Goal: Task Accomplishment & Management: Use online tool/utility

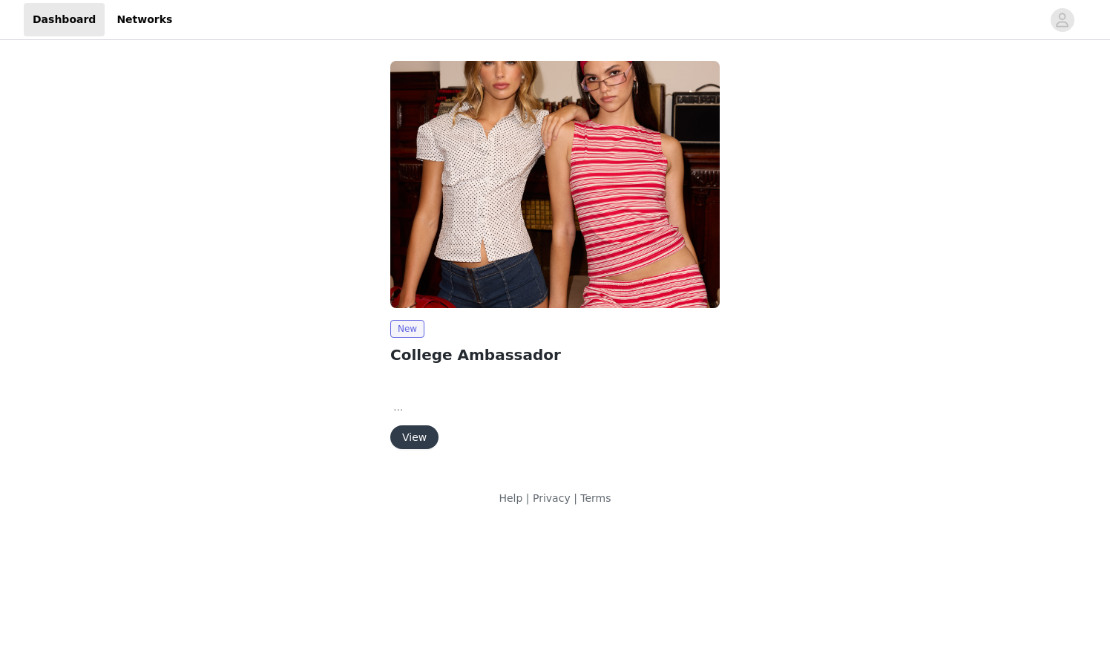
click at [426, 433] on button "View" at bounding box center [414, 437] width 48 height 24
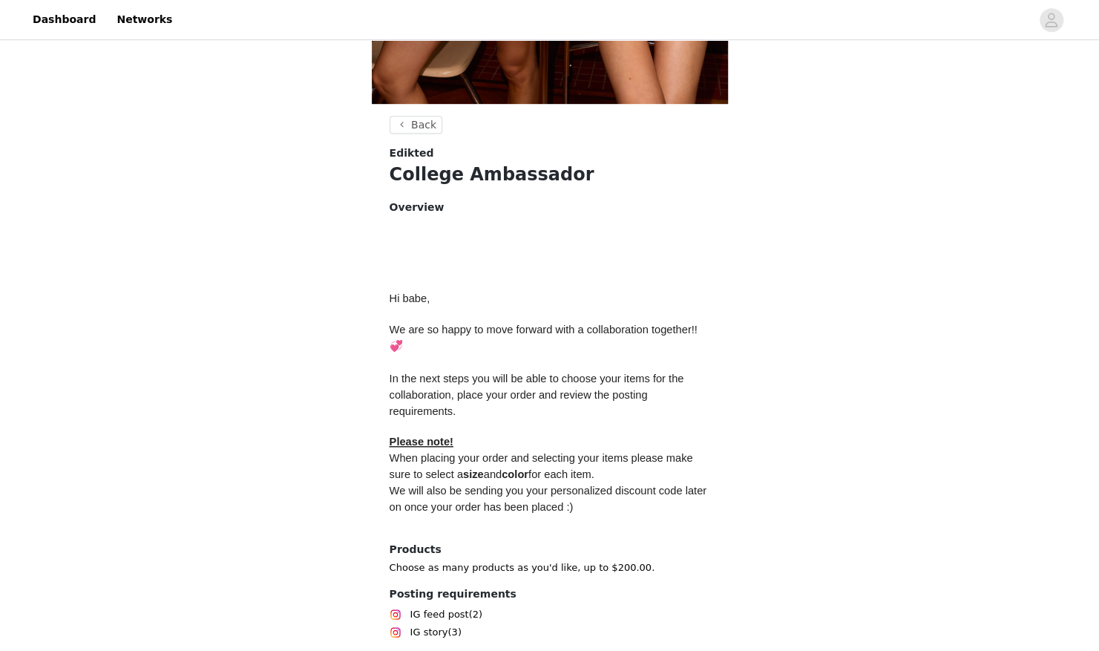
scroll to position [563, 0]
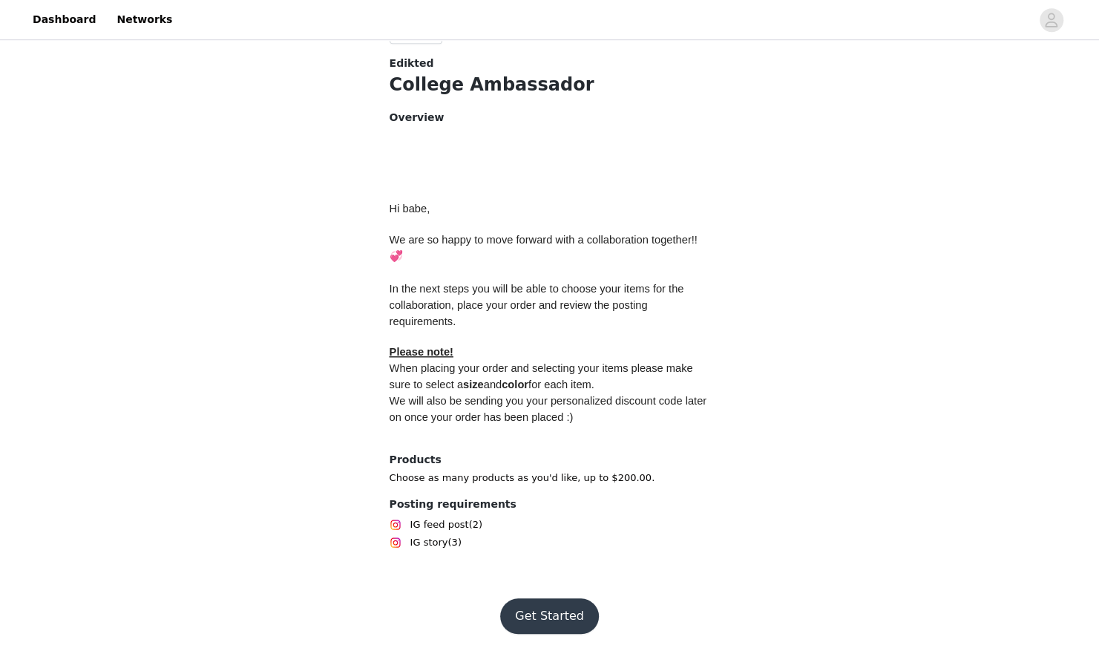
click at [548, 617] on button "Get Started" at bounding box center [549, 616] width 99 height 36
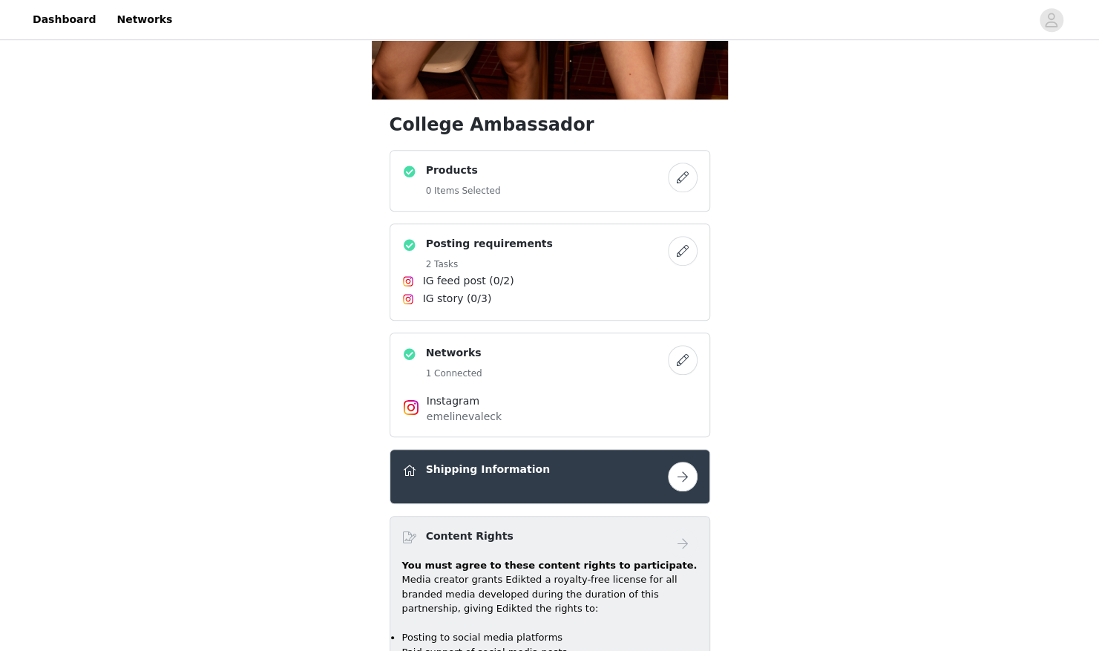
scroll to position [479, 0]
click at [689, 183] on button "button" at bounding box center [683, 177] width 30 height 30
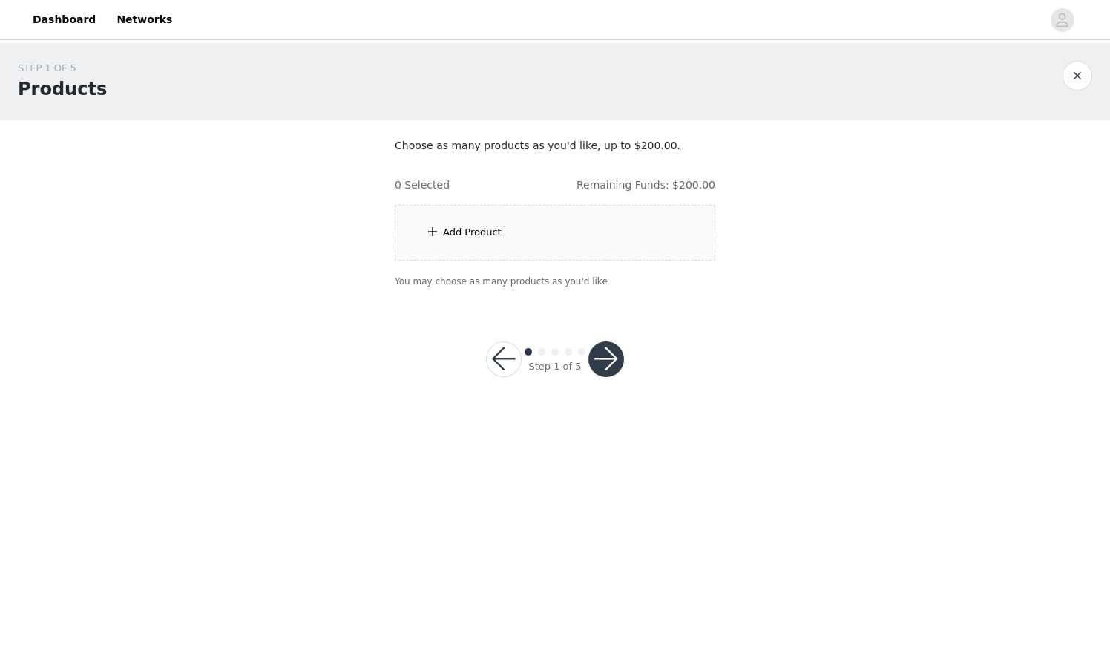
click at [564, 227] on div "Add Product" at bounding box center [555, 233] width 321 height 56
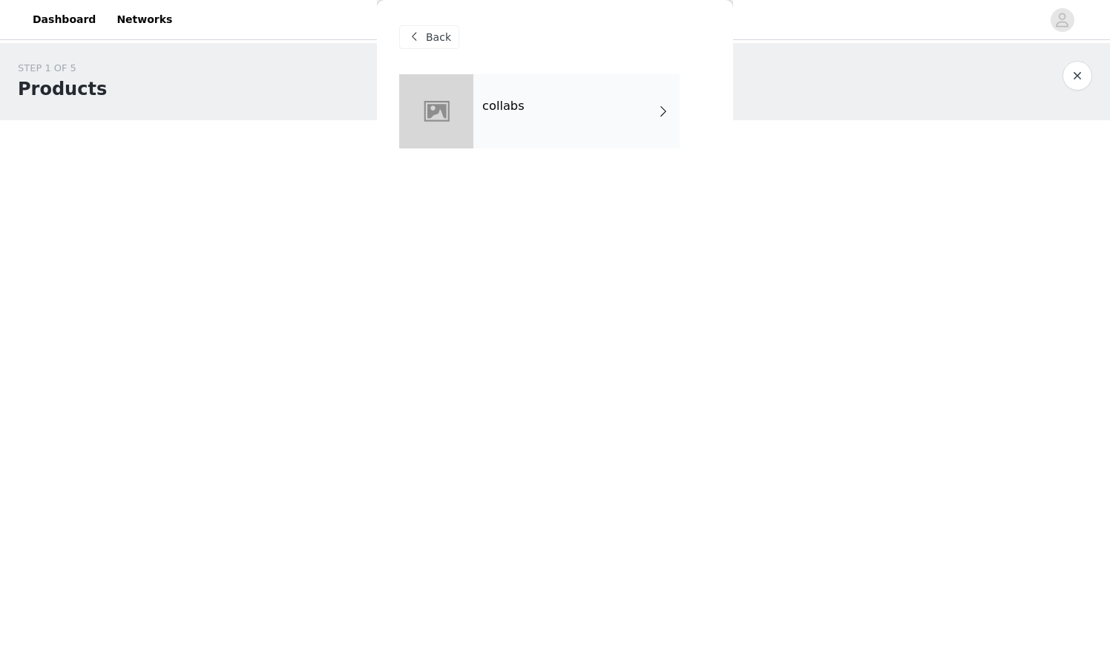
click at [525, 111] on div "collabs" at bounding box center [576, 111] width 206 height 74
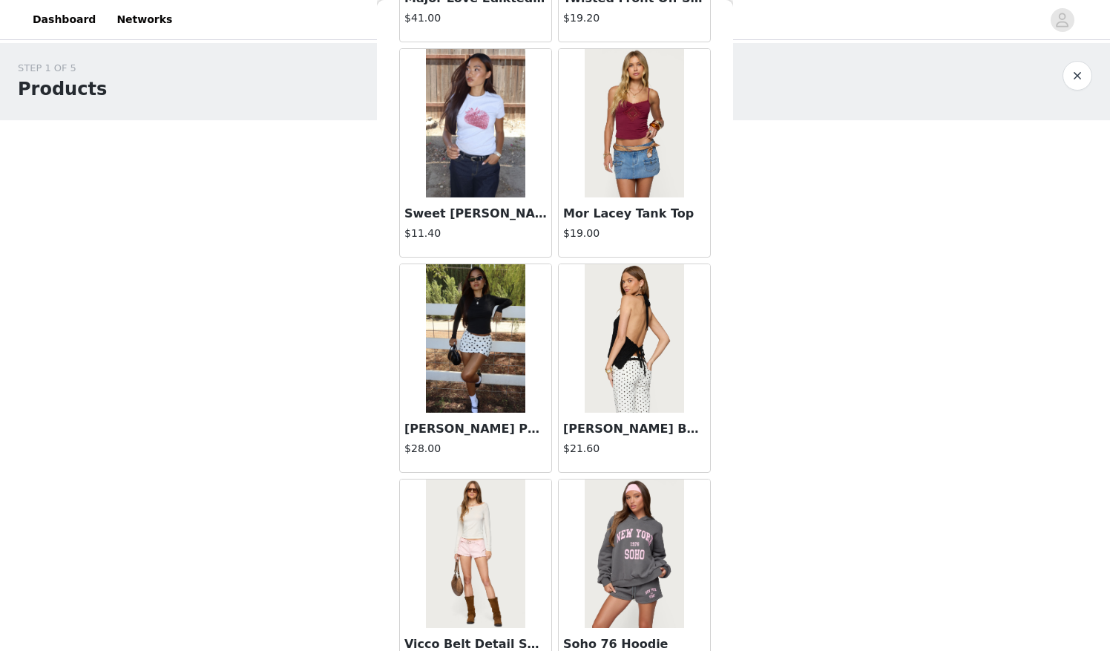
scroll to position [1615, 0]
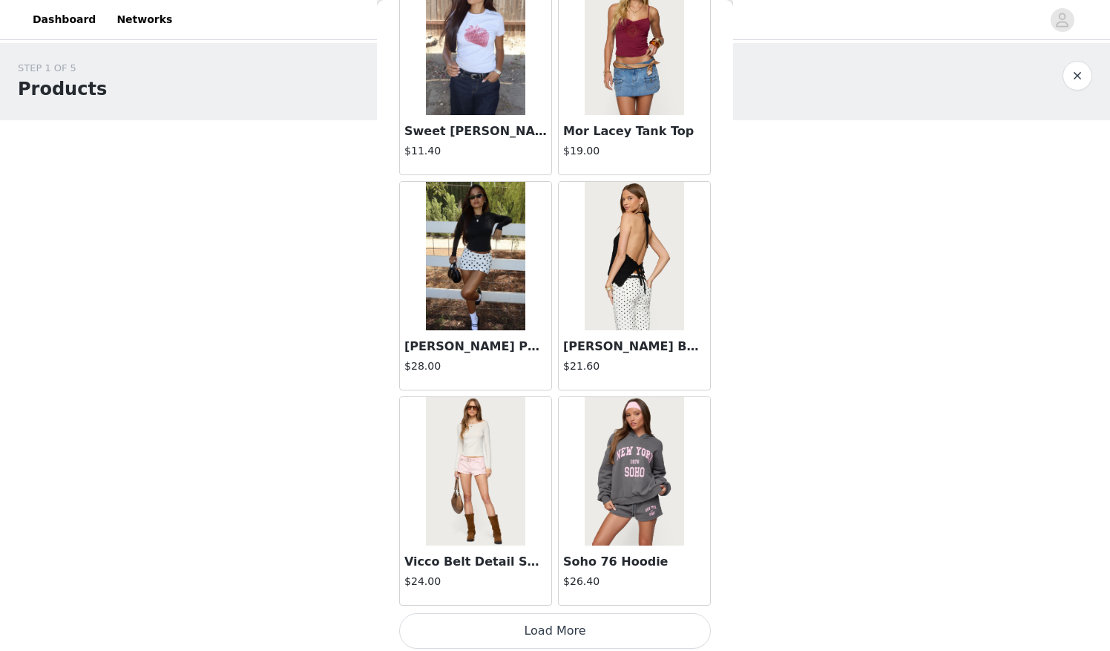
click at [508, 630] on button "Load More" at bounding box center [555, 631] width 312 height 36
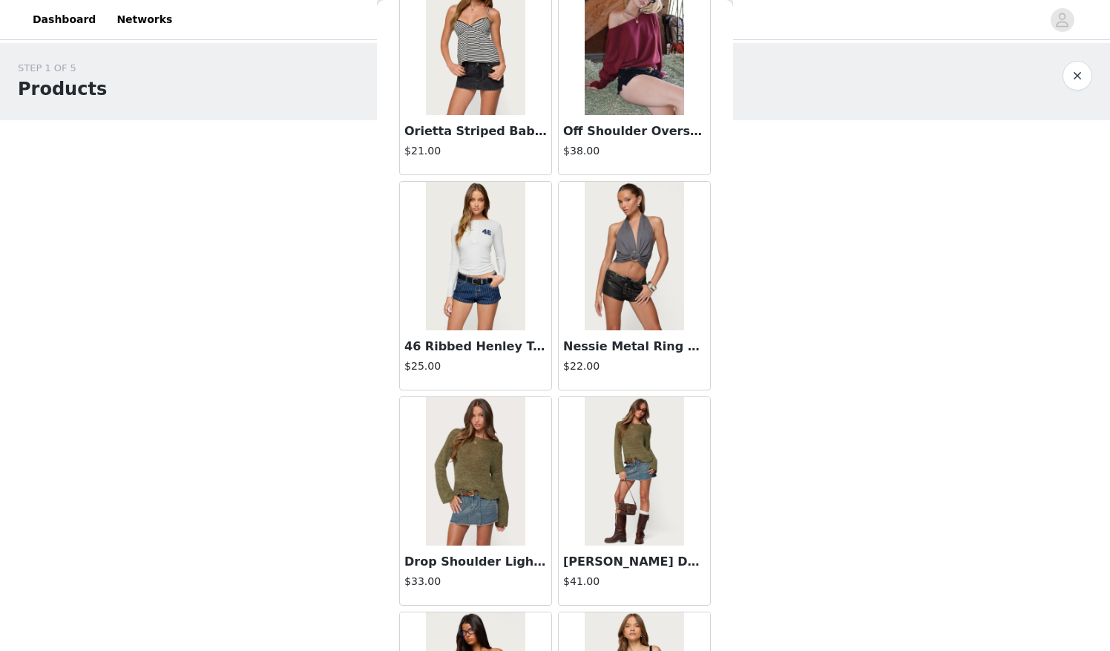
scroll to position [3762, 0]
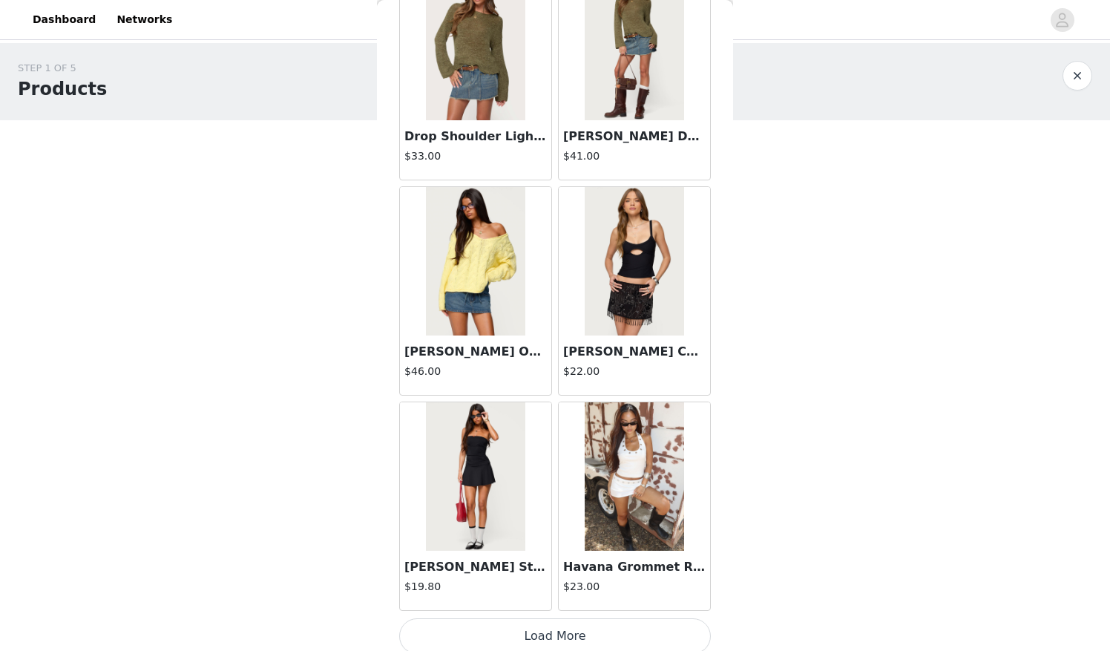
click at [522, 622] on button "Load More" at bounding box center [555, 636] width 312 height 36
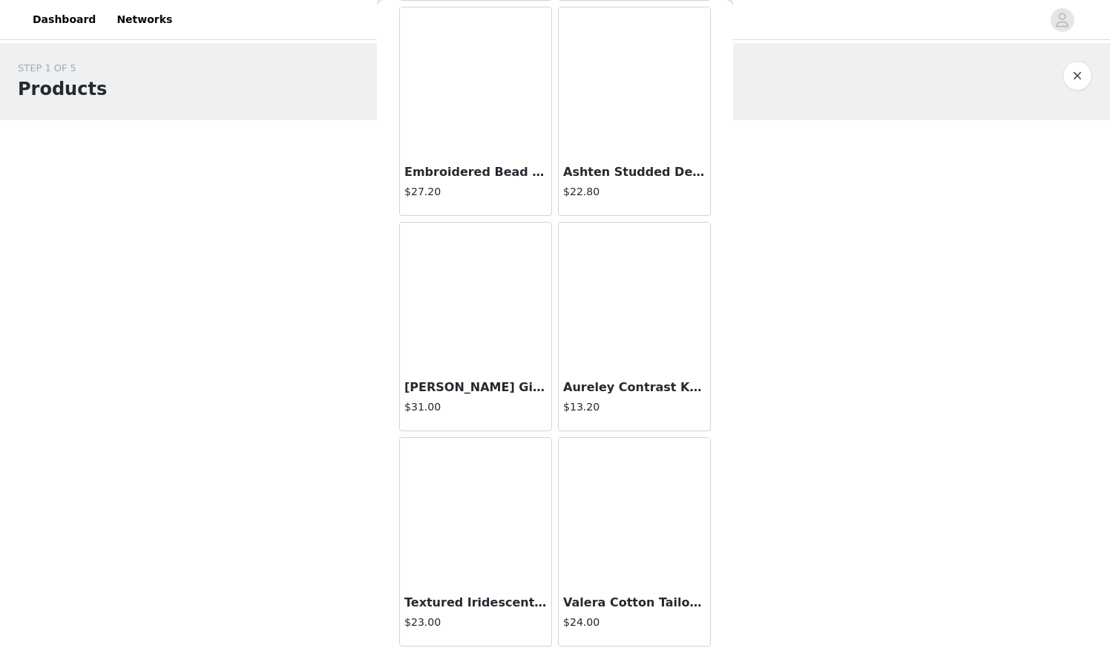
scroll to position [5909, 0]
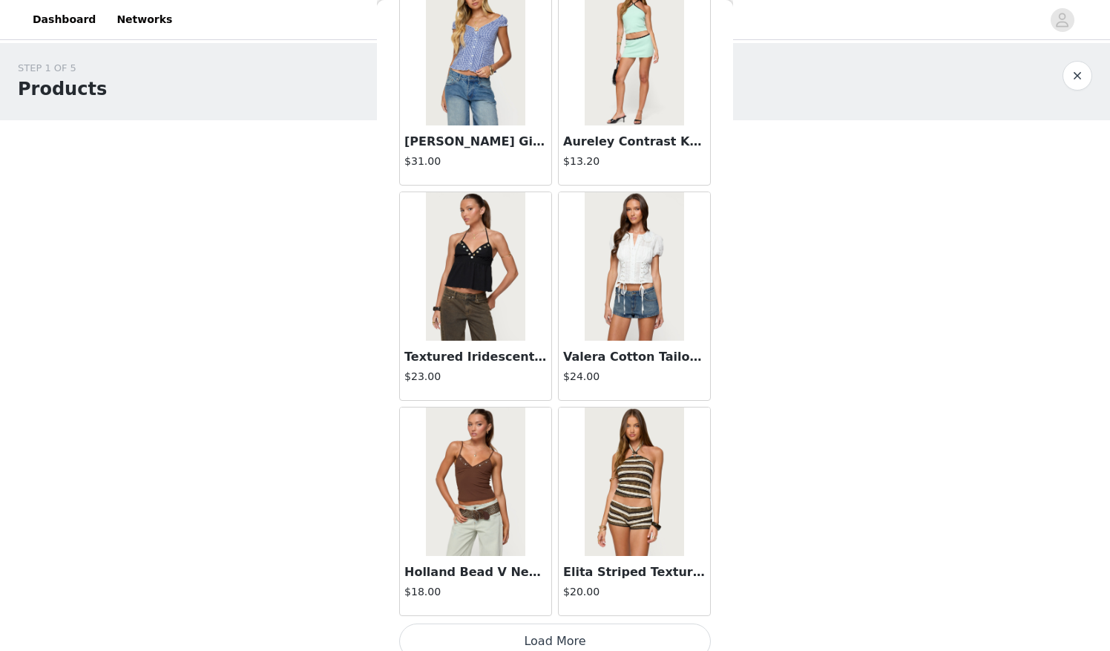
click at [543, 635] on button "Load More" at bounding box center [555, 641] width 312 height 36
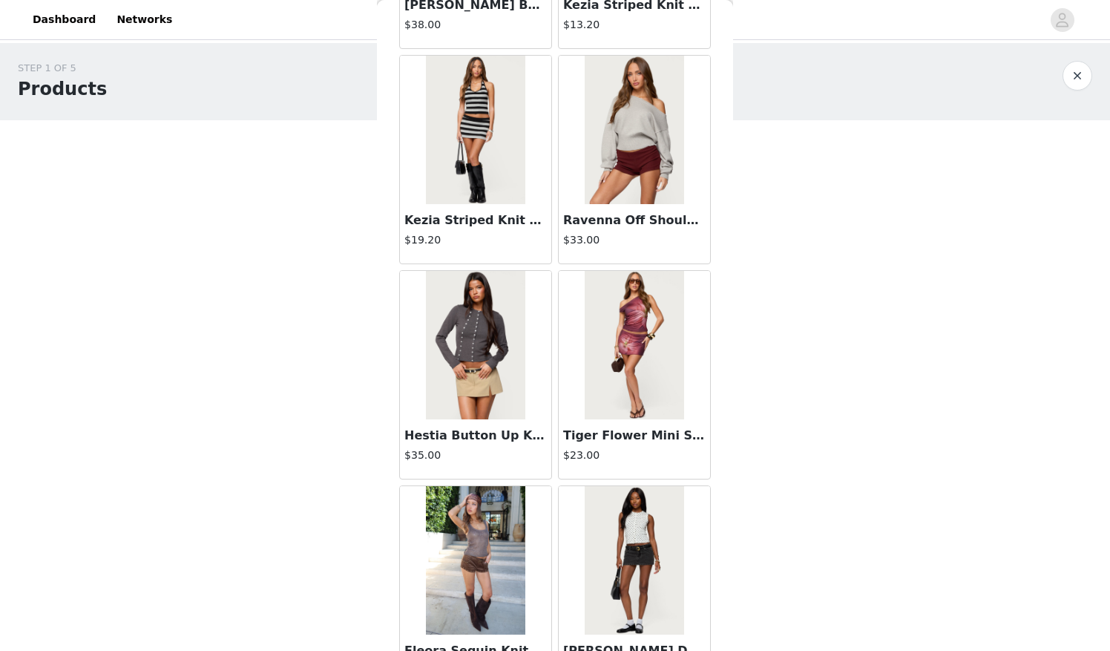
scroll to position [8057, 0]
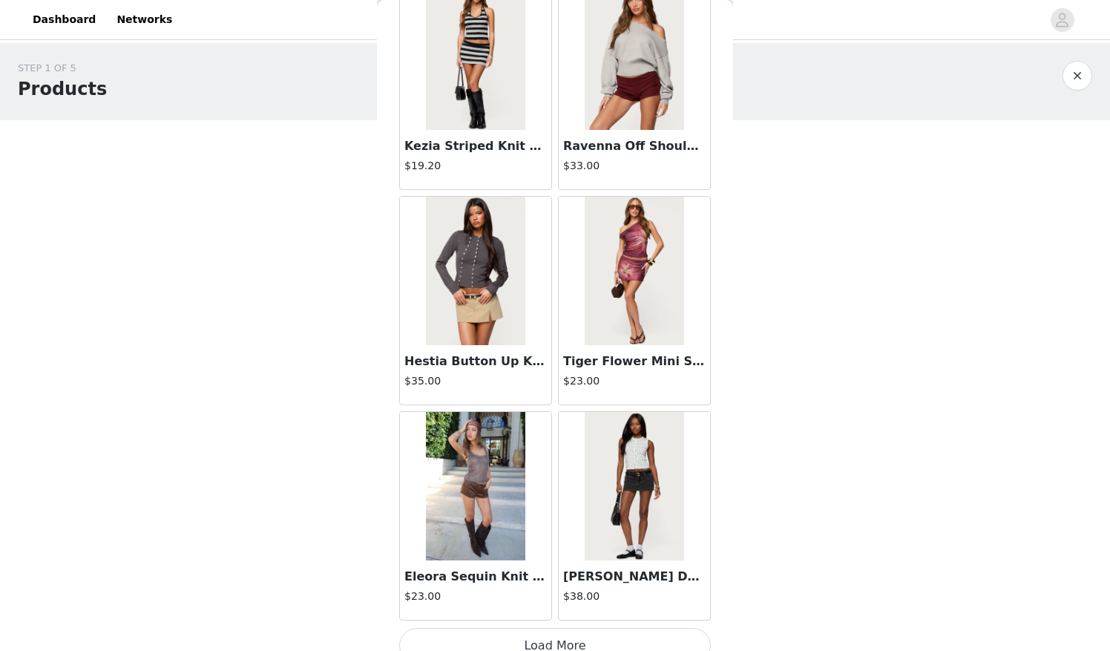
click at [597, 628] on button "Load More" at bounding box center [555, 646] width 312 height 36
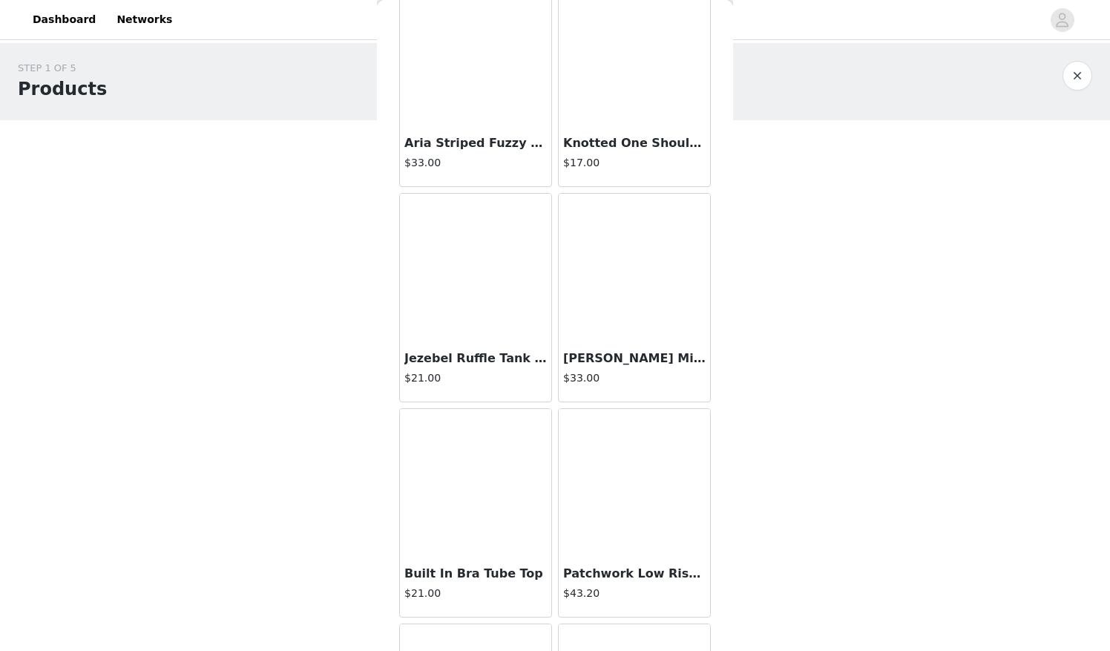
scroll to position [10204, 0]
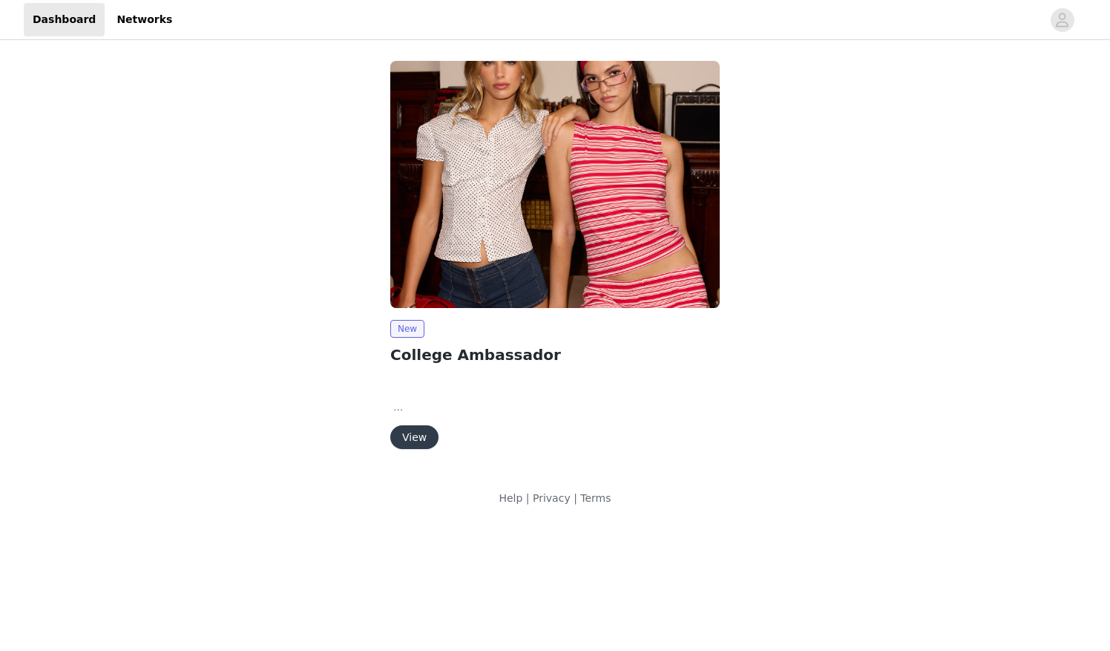
click at [411, 425] on button "View" at bounding box center [414, 437] width 48 height 24
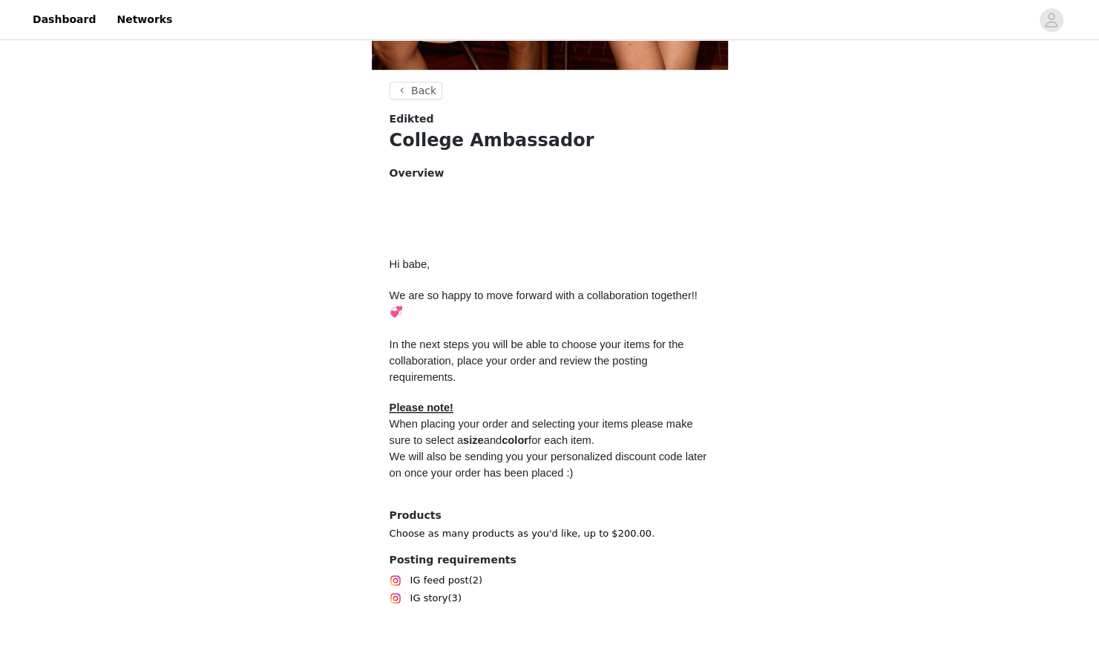
click at [520, 473] on span "We will also be sending you your personalized discount code later on once your …" at bounding box center [550, 464] width 321 height 28
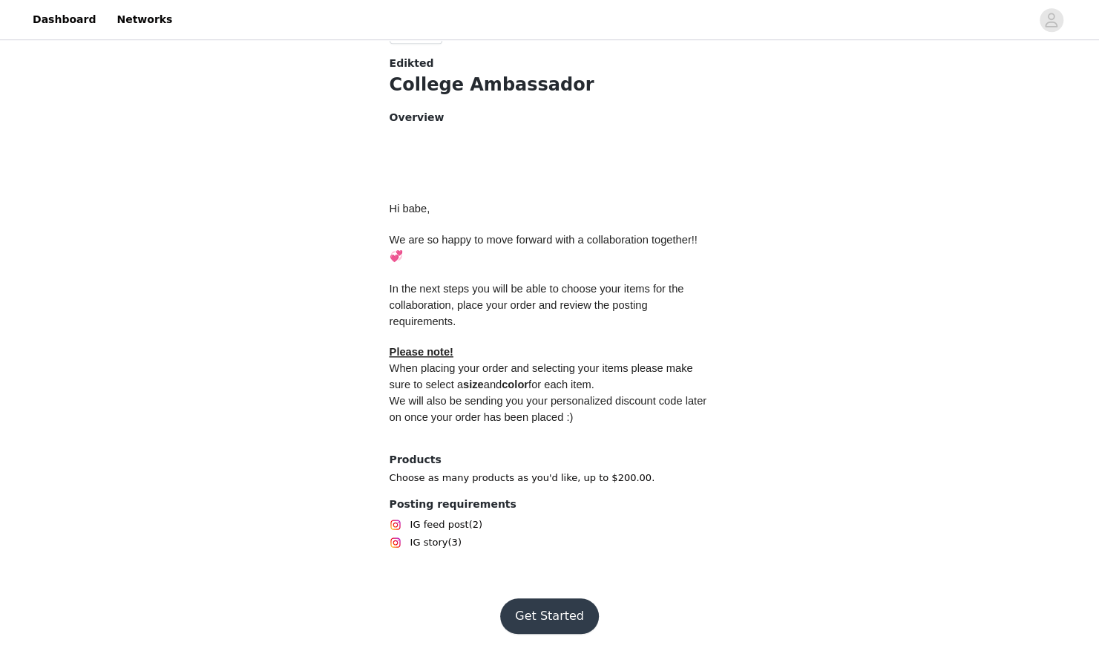
click at [554, 617] on button "Get Started" at bounding box center [549, 616] width 99 height 36
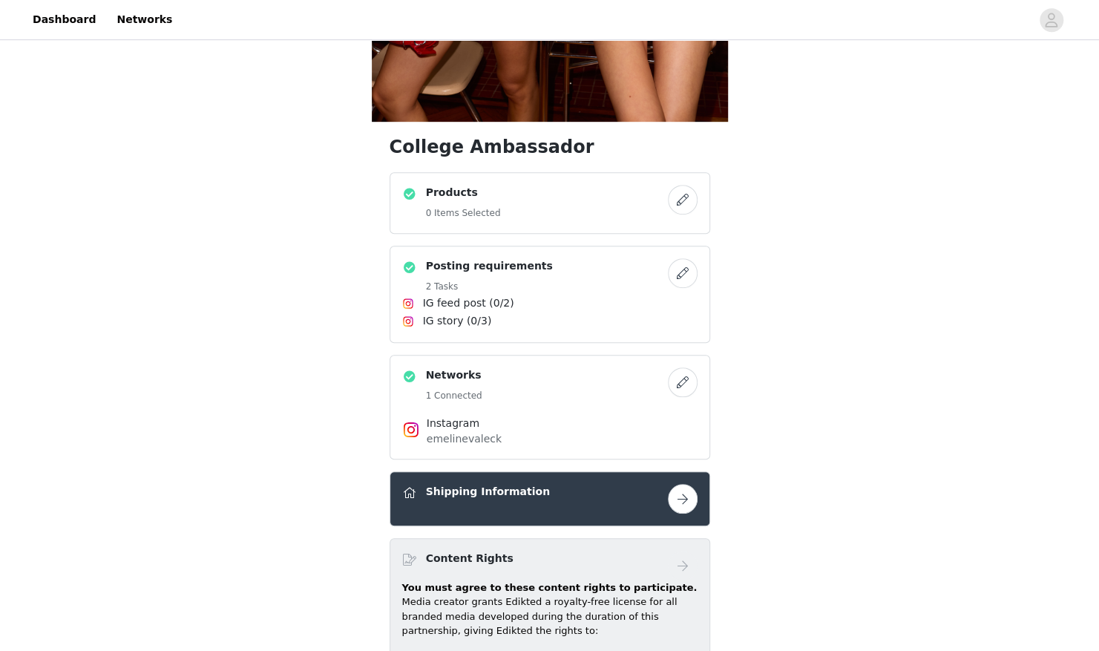
scroll to position [462, 0]
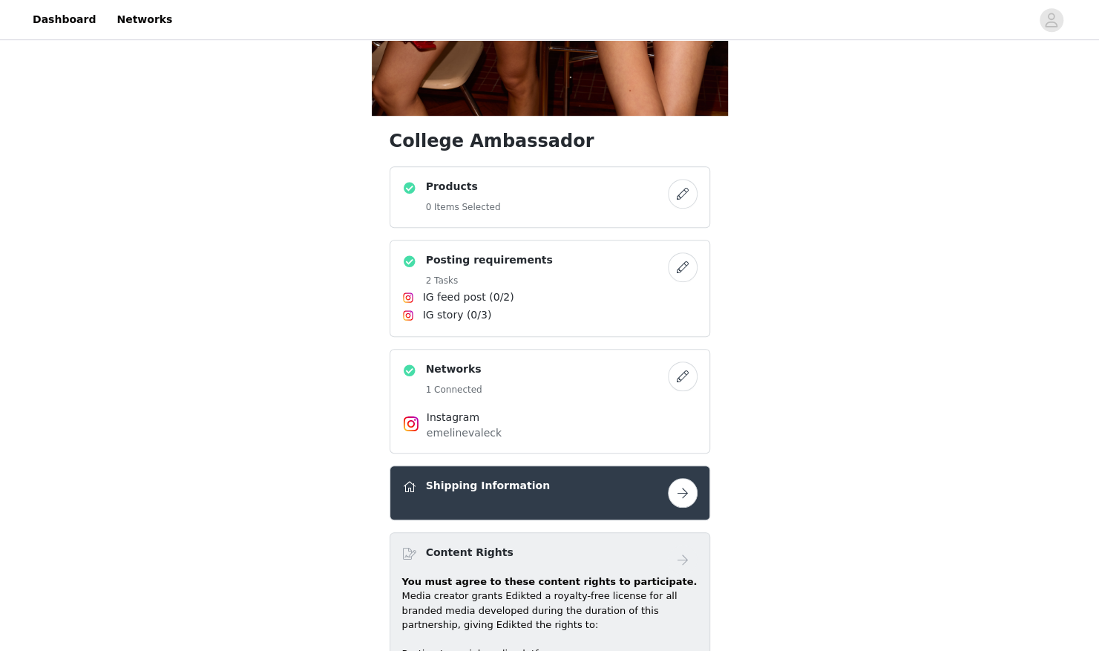
click at [682, 200] on button "button" at bounding box center [683, 194] width 30 height 30
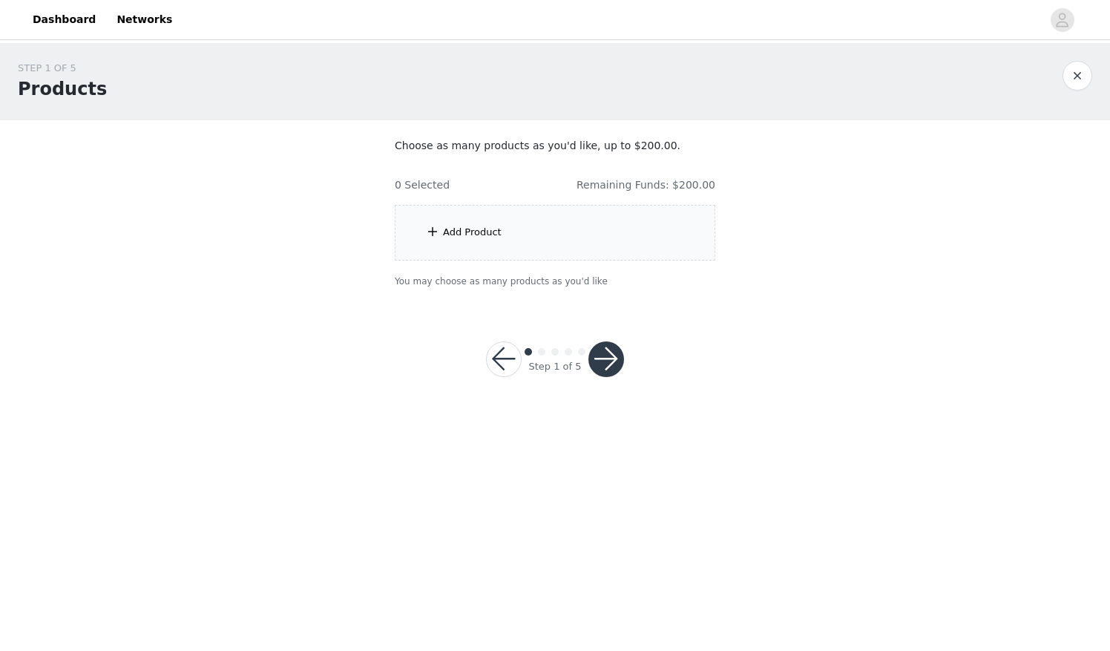
click at [472, 232] on div "Add Product" at bounding box center [472, 232] width 59 height 15
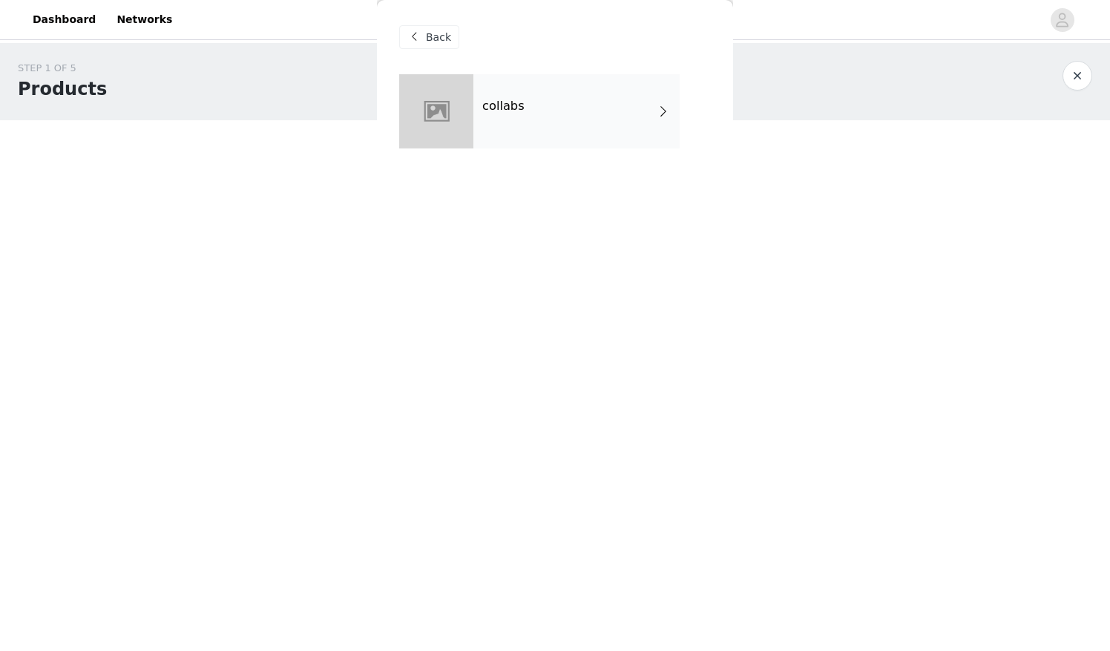
click at [527, 98] on div "collabs" at bounding box center [576, 111] width 206 height 74
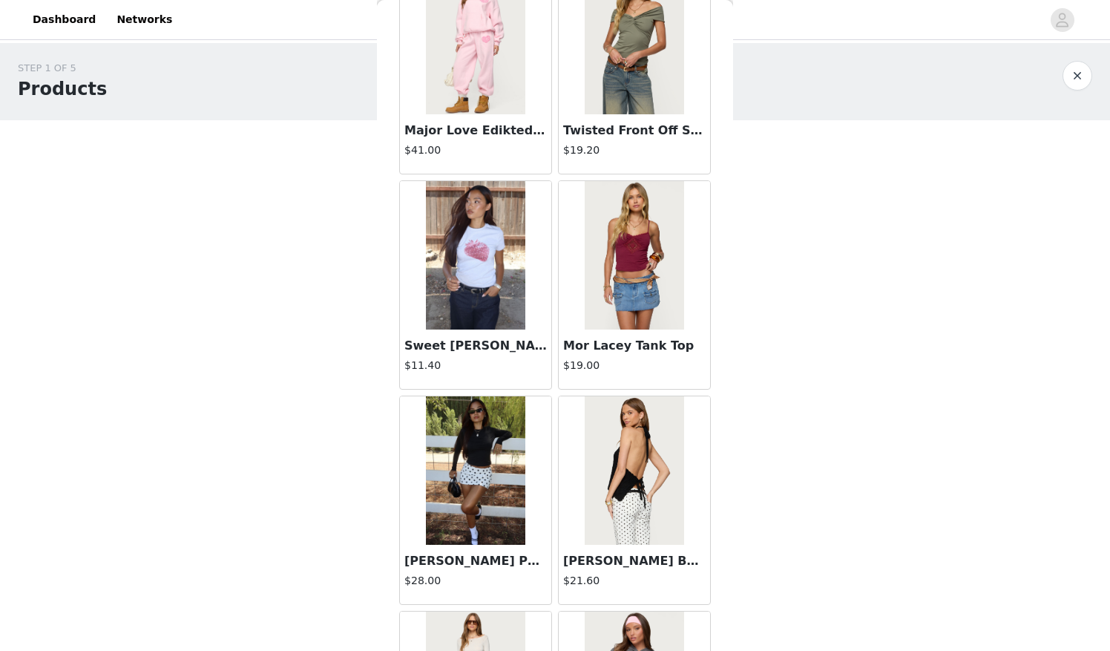
scroll to position [1615, 0]
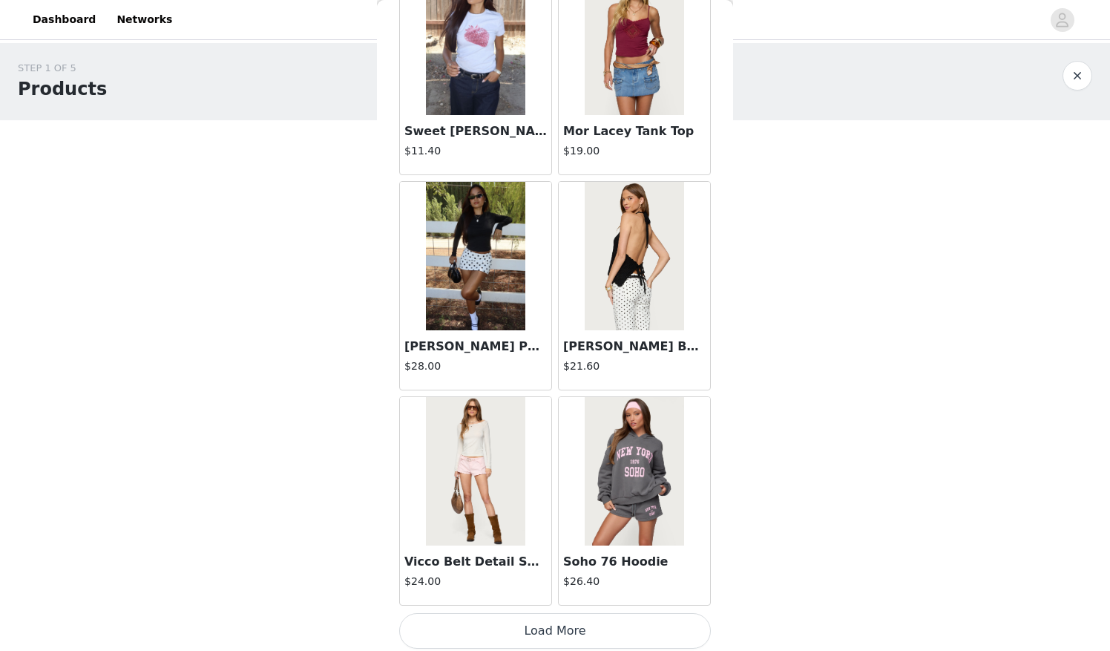
click at [561, 632] on button "Load More" at bounding box center [555, 631] width 312 height 36
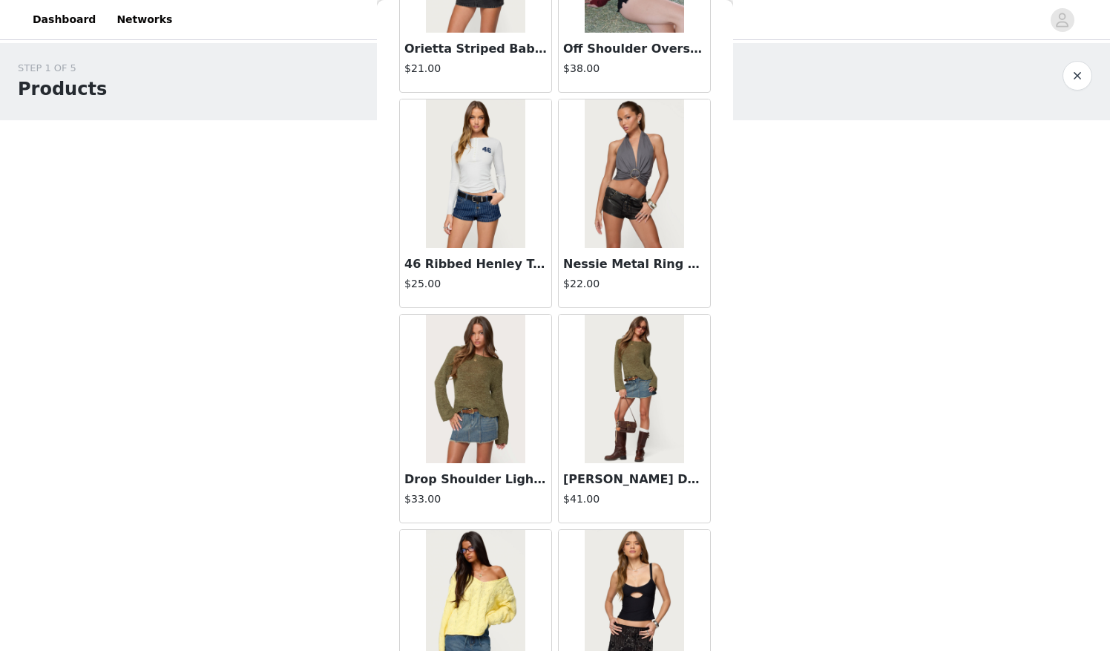
scroll to position [3762, 0]
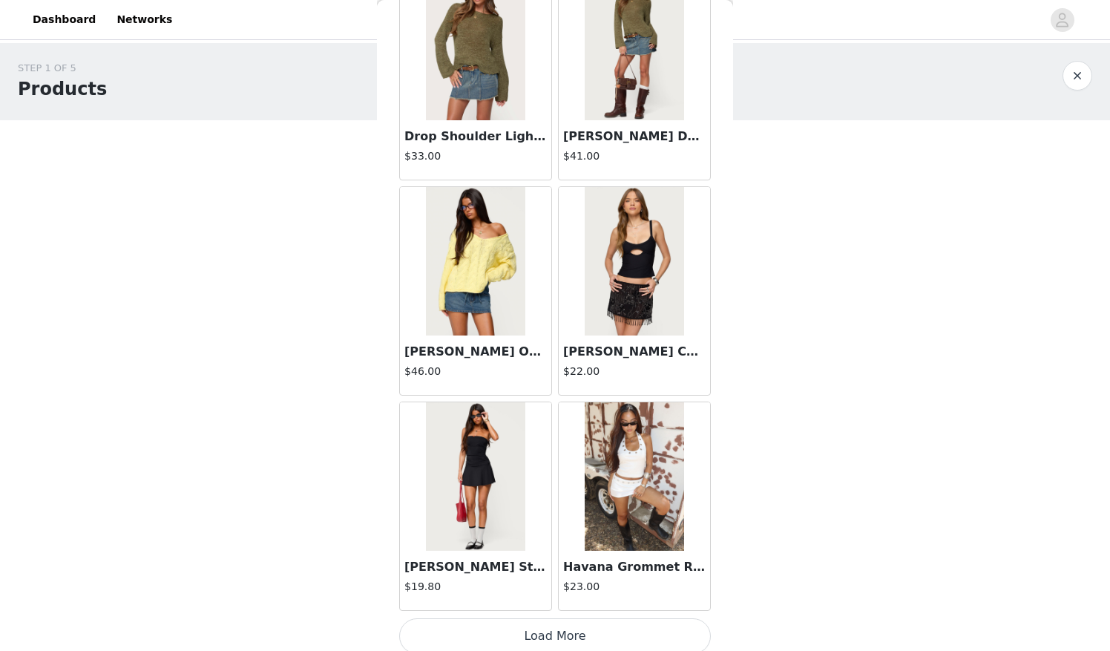
click at [554, 620] on button "Load More" at bounding box center [555, 636] width 312 height 36
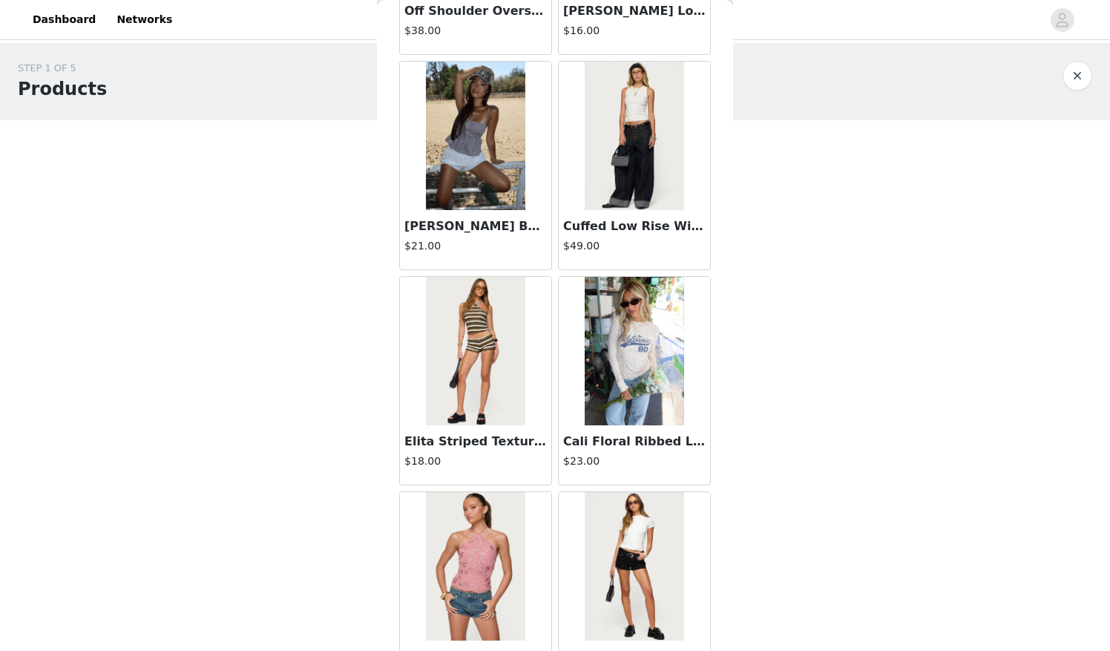
scroll to position [5179, 0]
click at [471, 150] on img at bounding box center [475, 136] width 99 height 148
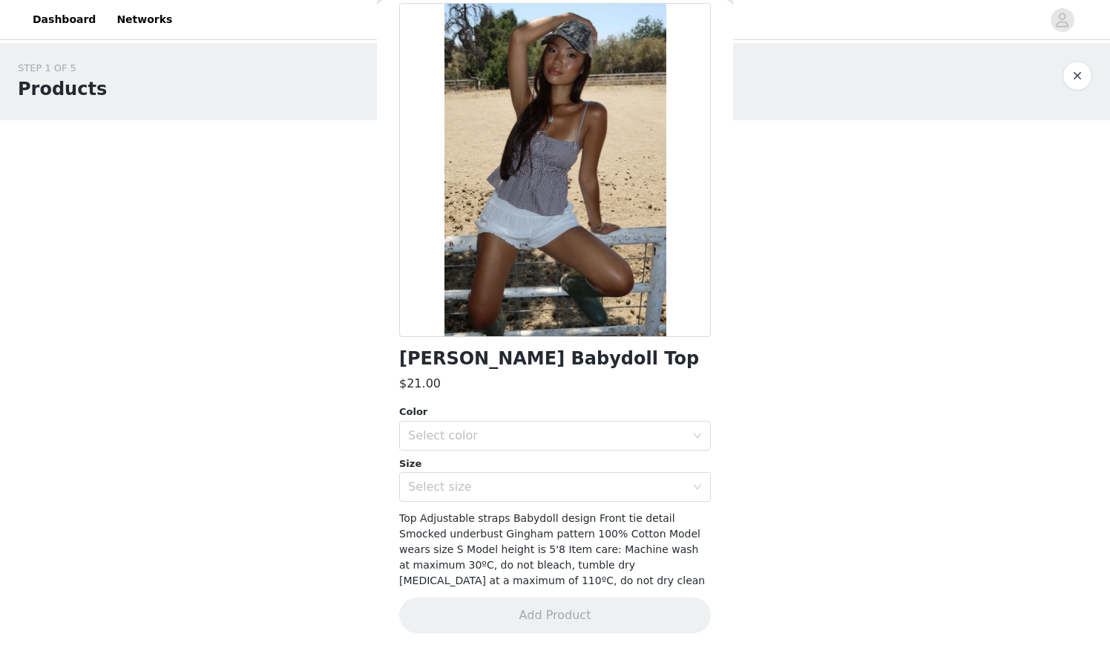
scroll to position [0, 0]
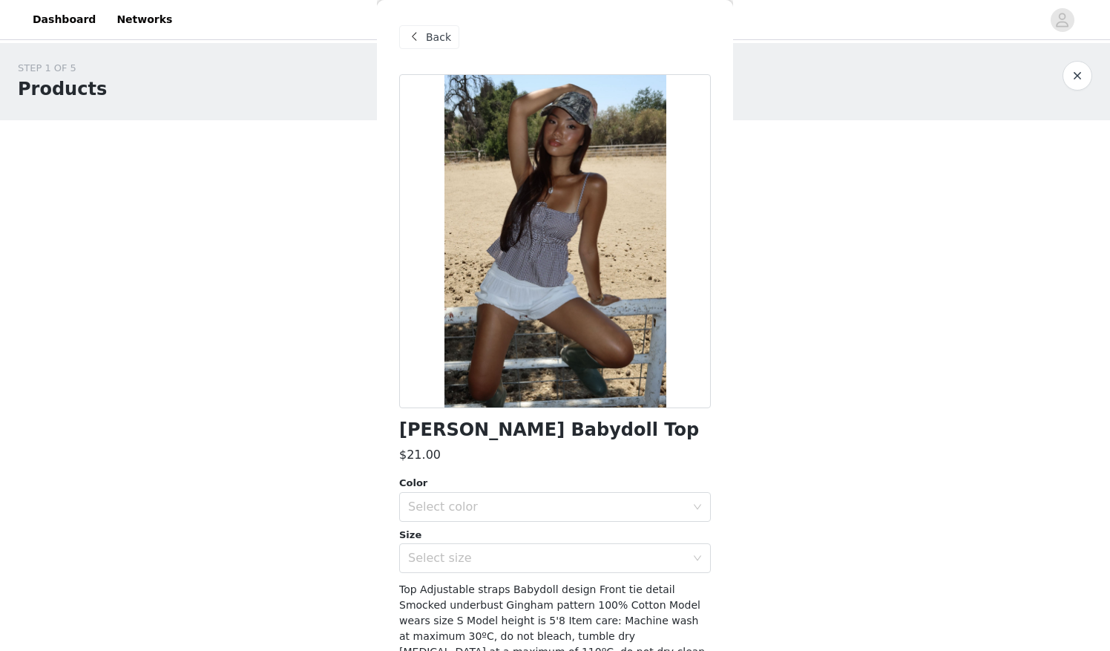
click at [429, 31] on span "Back" at bounding box center [438, 38] width 25 height 16
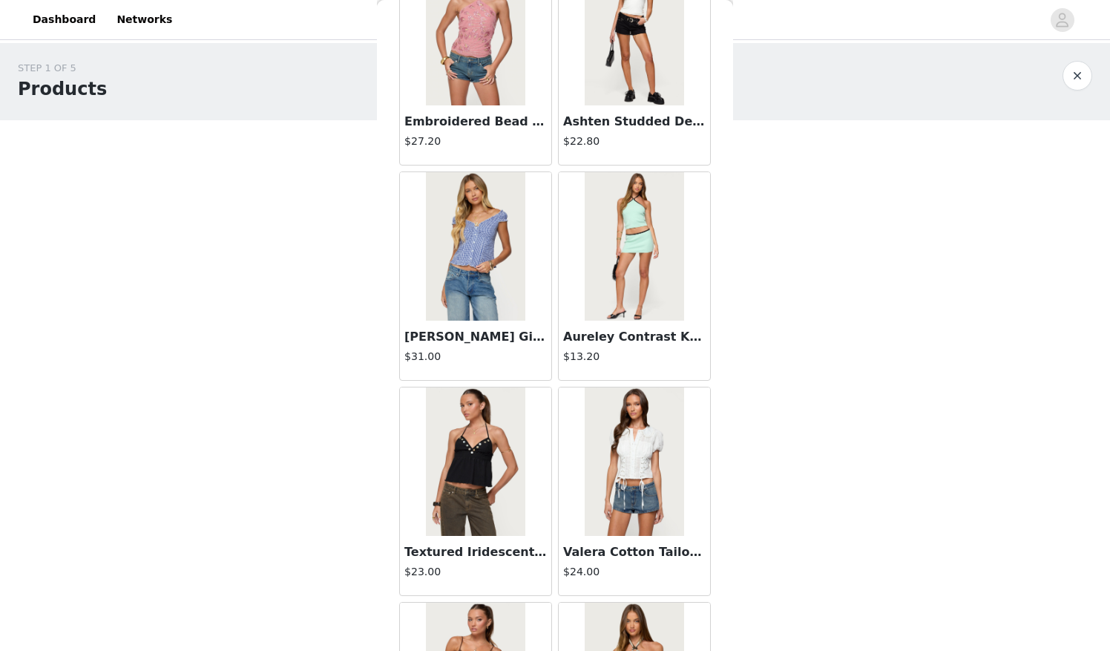
scroll to position [5909, 0]
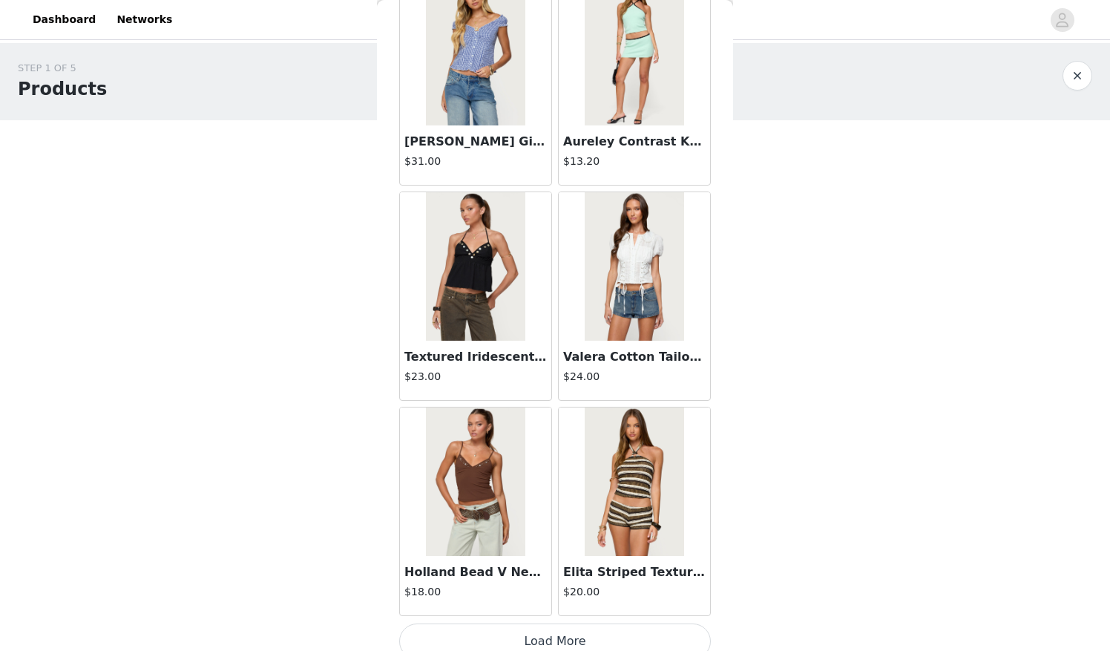
click at [538, 638] on button "Load More" at bounding box center [555, 641] width 312 height 36
click at [622, 233] on img at bounding box center [634, 266] width 99 height 148
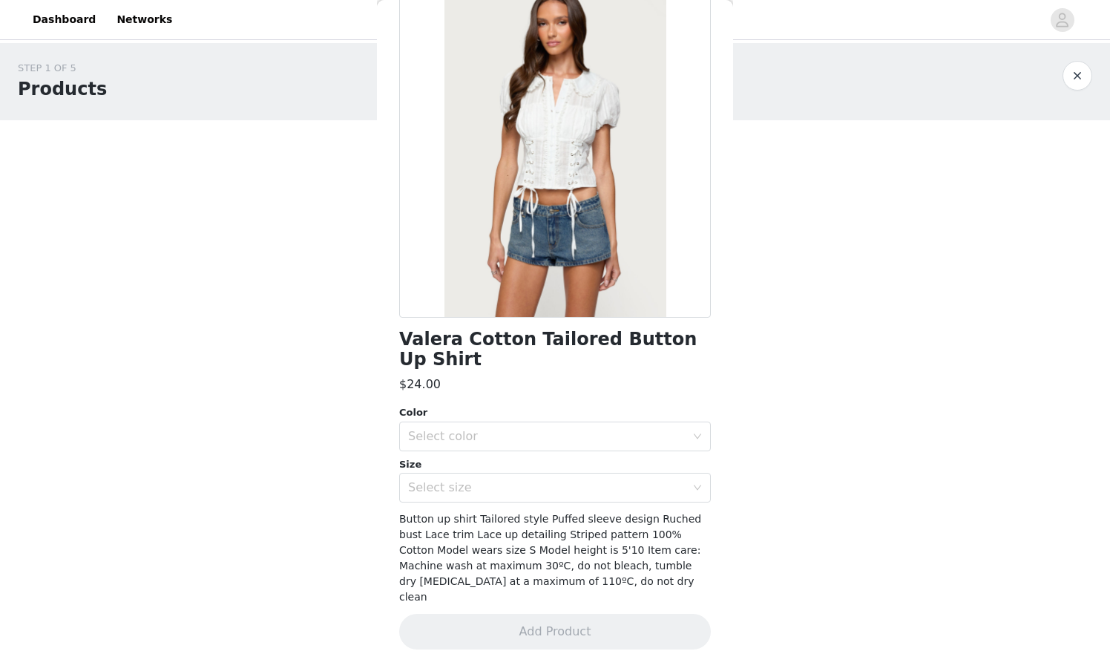
scroll to position [0, 0]
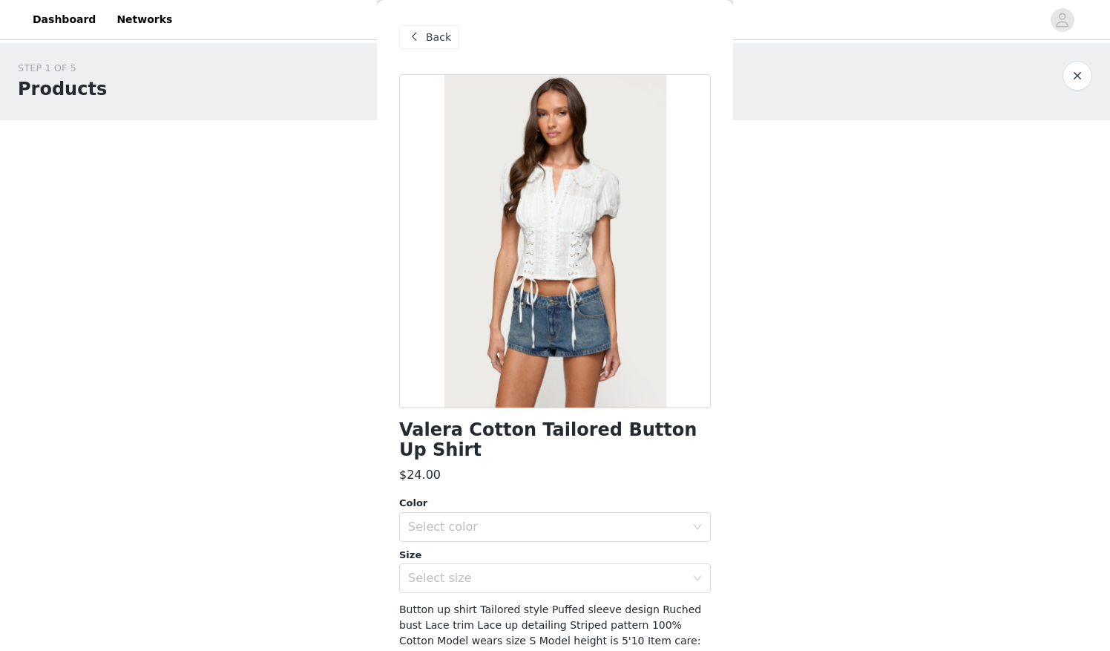
click at [438, 42] on span "Back" at bounding box center [438, 38] width 25 height 16
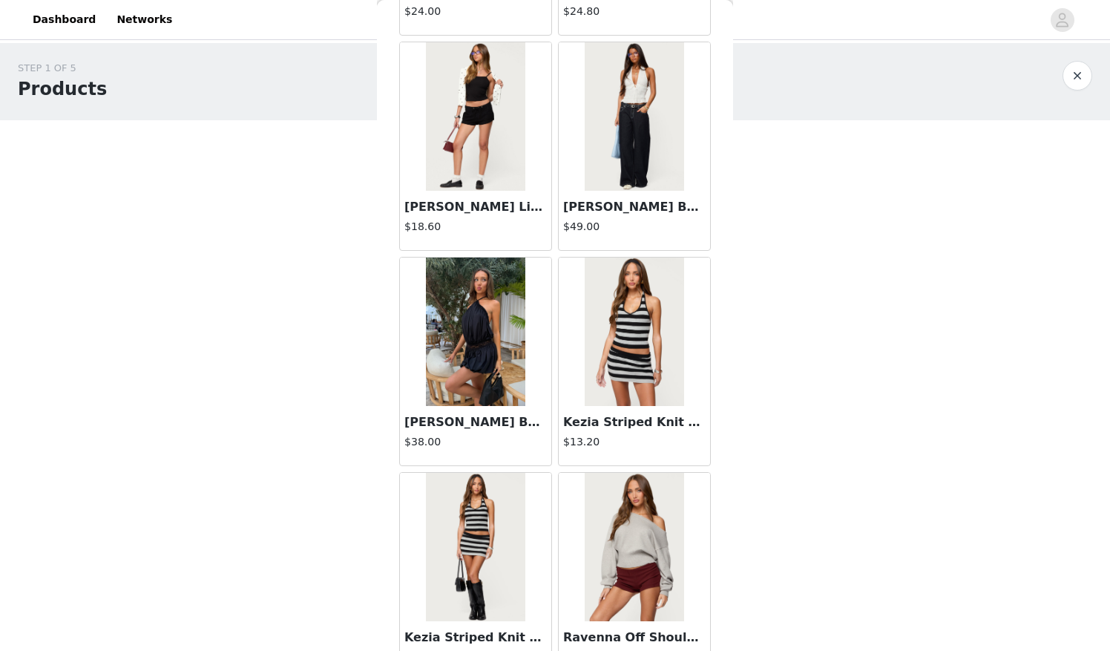
scroll to position [8057, 0]
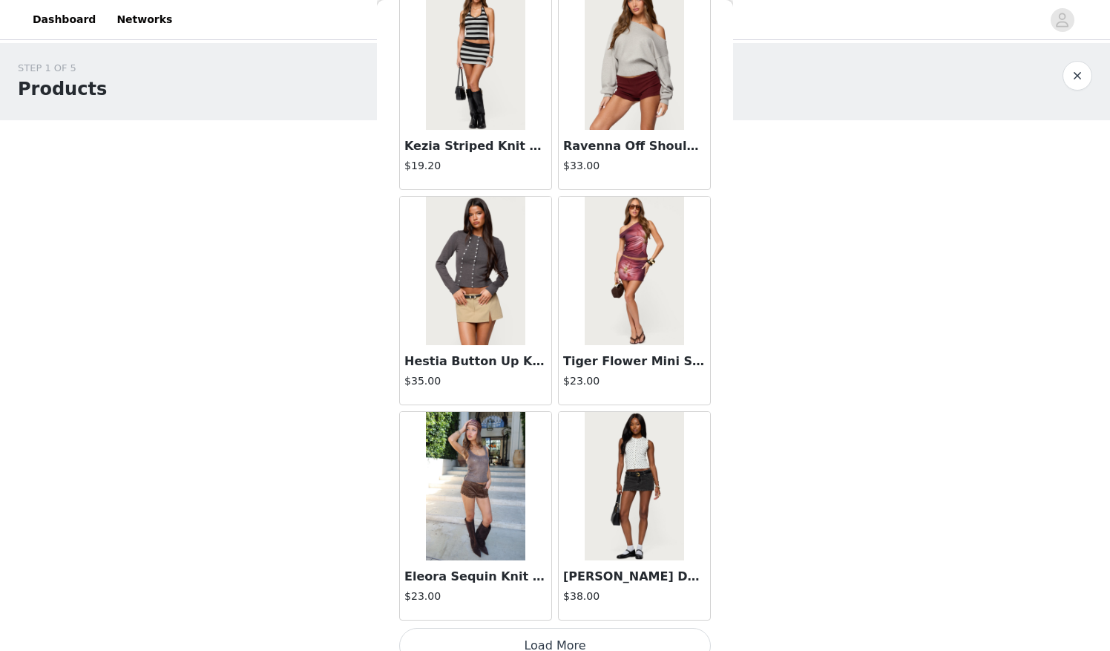
click at [571, 628] on button "Load More" at bounding box center [555, 646] width 312 height 36
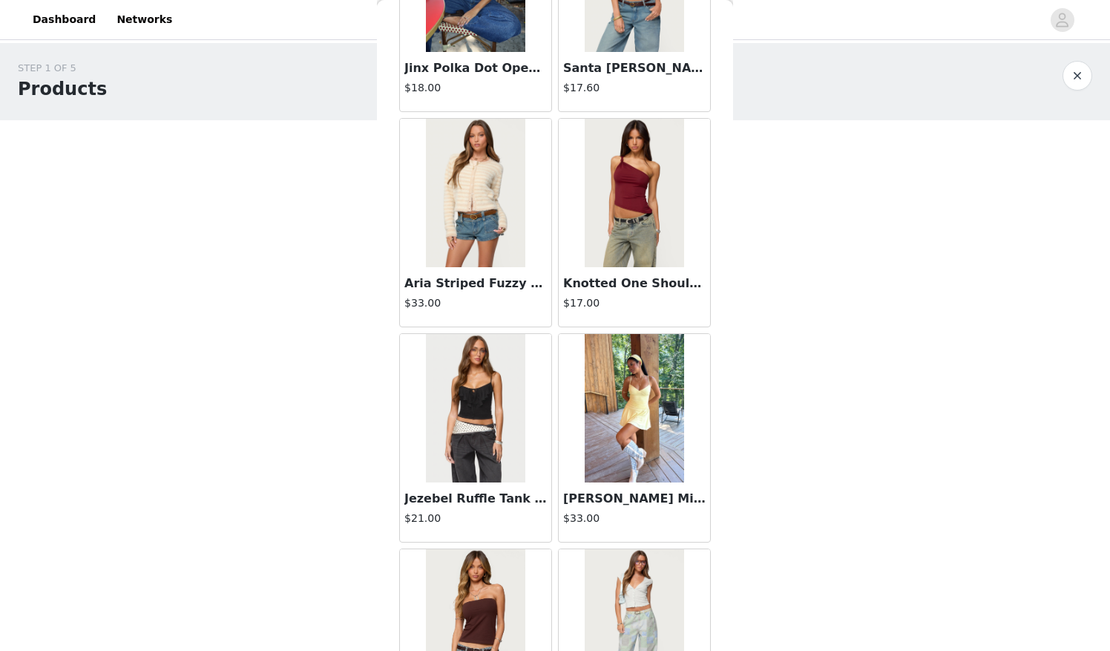
scroll to position [10204, 0]
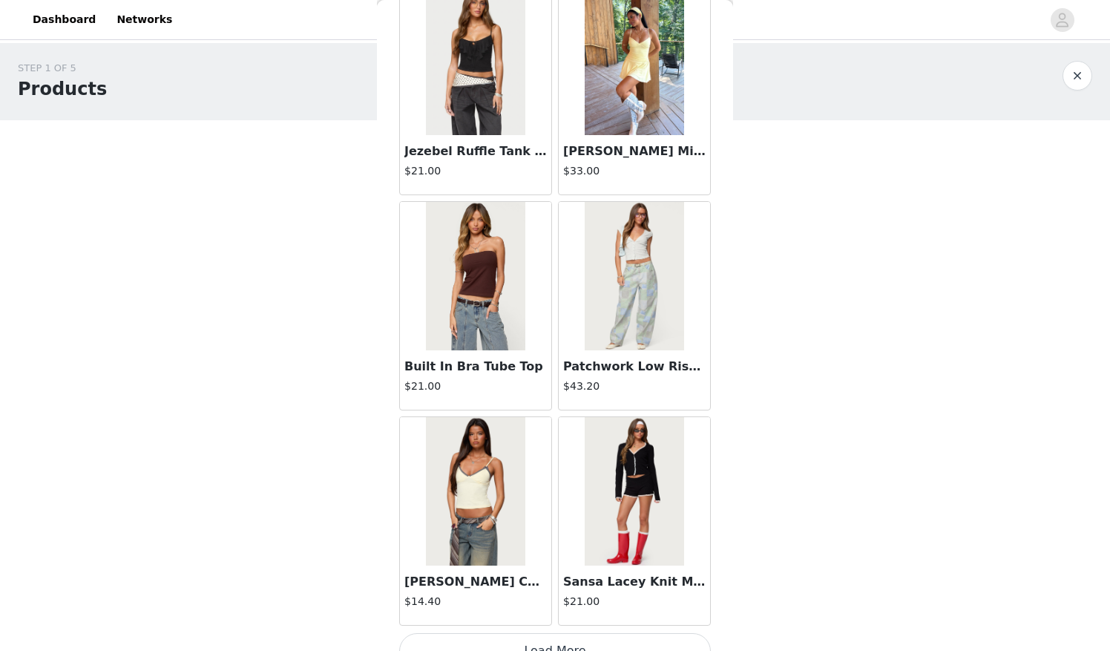
click at [549, 633] on button "Load More" at bounding box center [555, 651] width 312 height 36
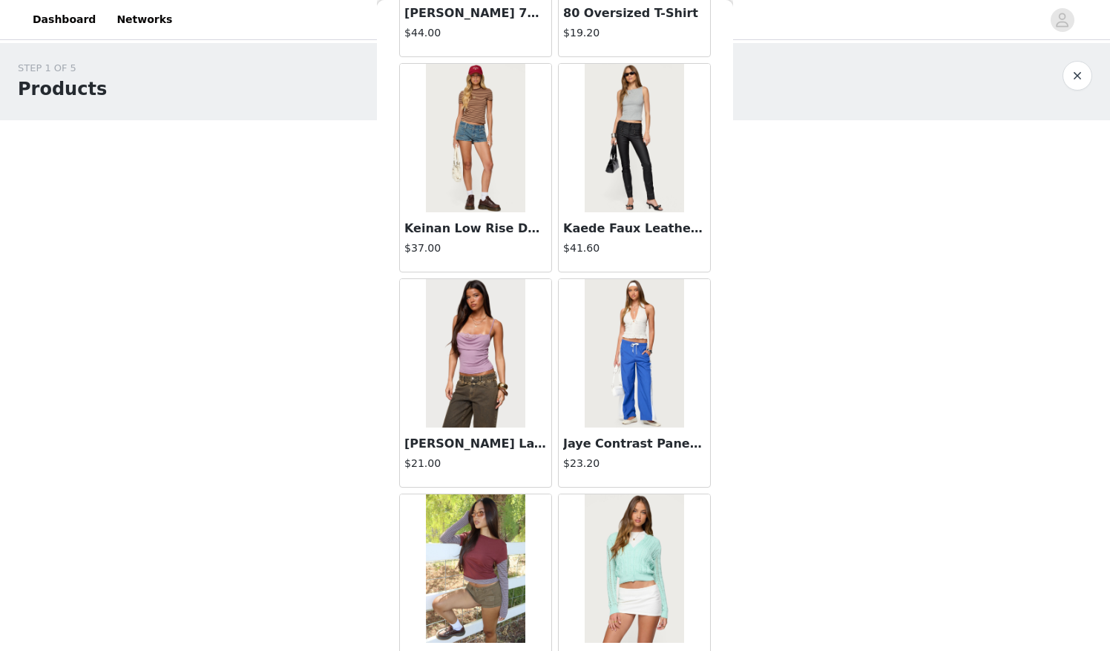
scroll to position [12351, 0]
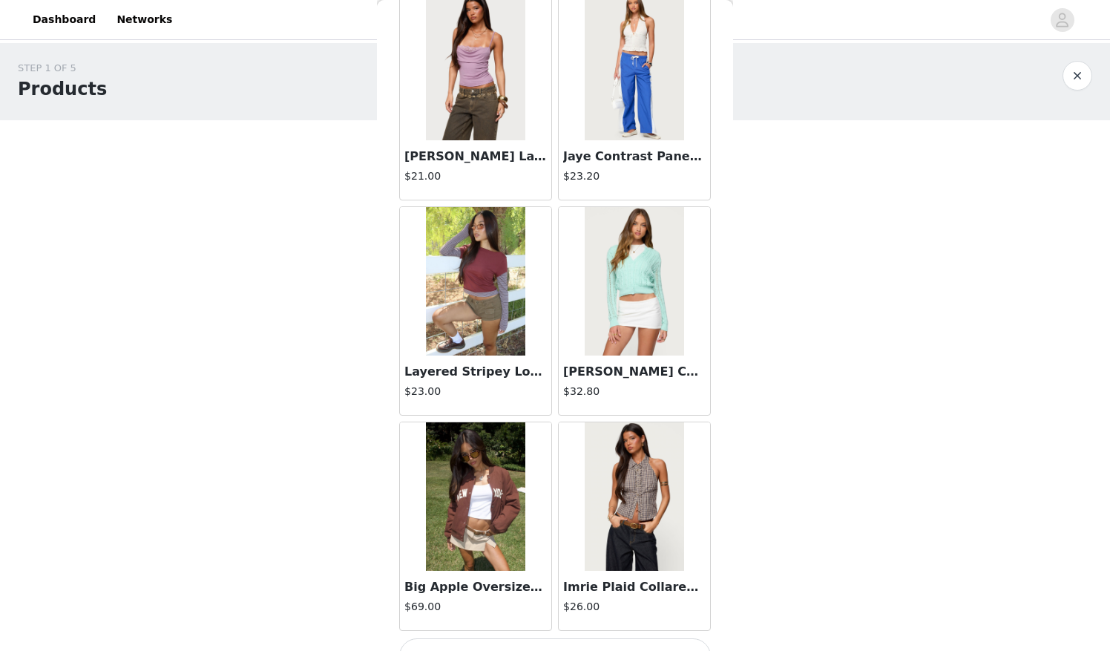
click at [577, 638] on button "Load More" at bounding box center [555, 656] width 312 height 36
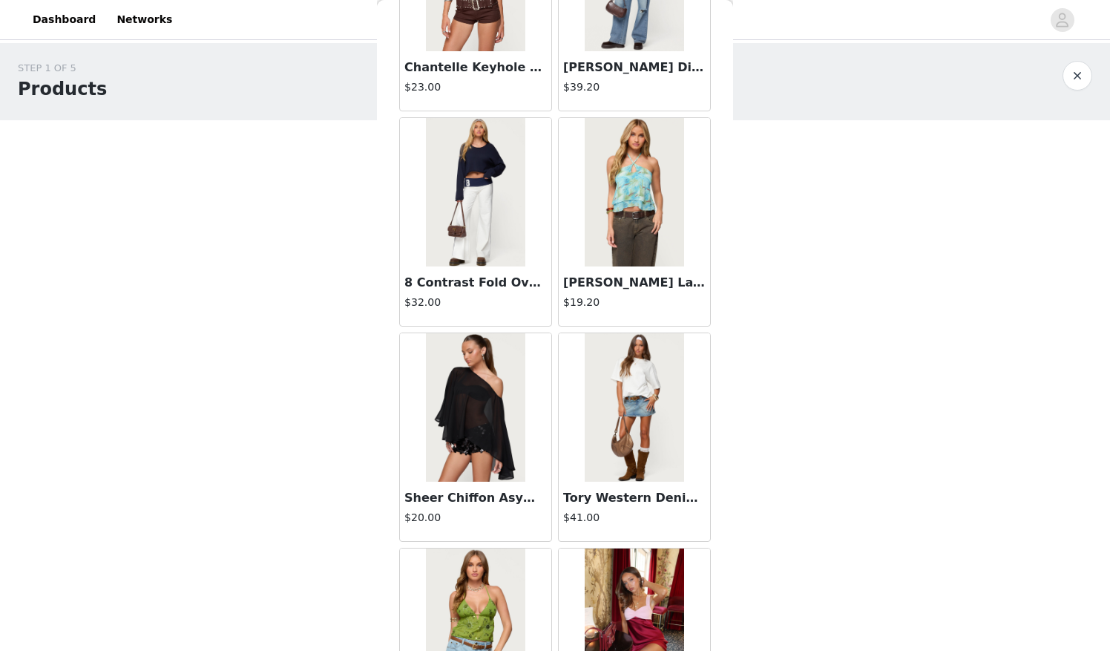
scroll to position [14499, 0]
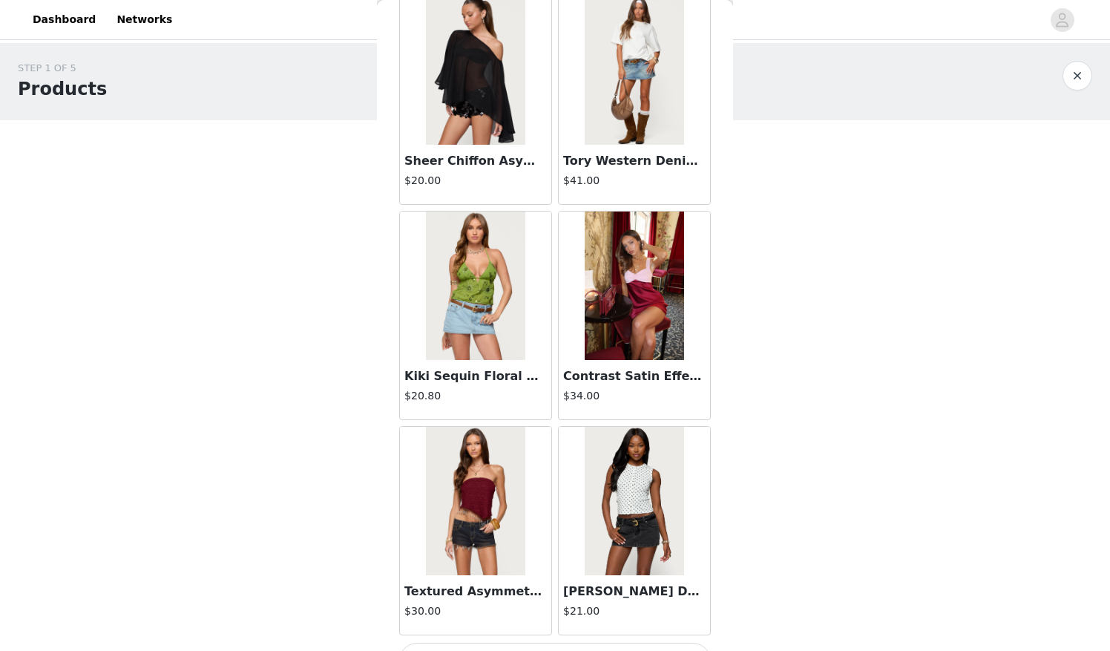
click at [563, 643] on button "Load More" at bounding box center [555, 661] width 312 height 36
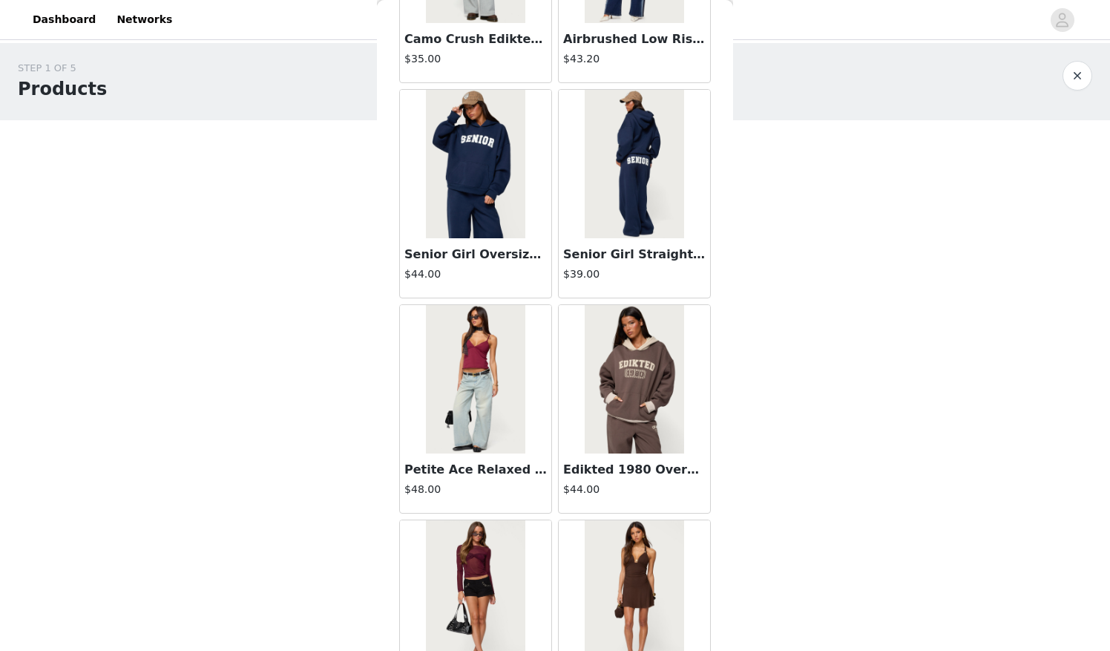
scroll to position [16646, 0]
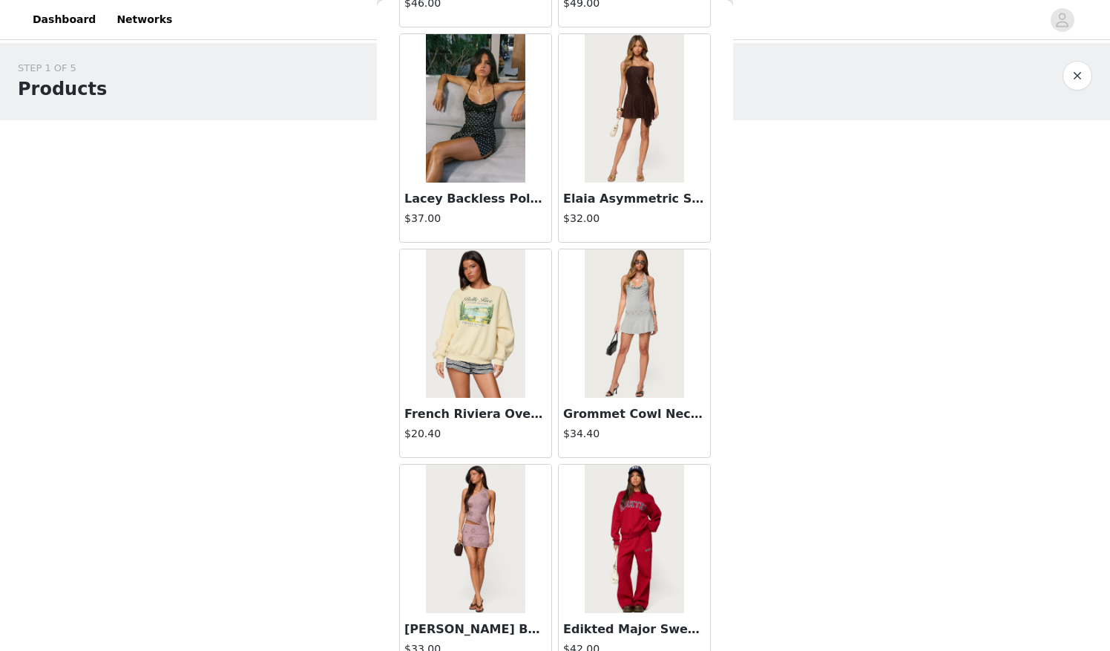
scroll to position [18793, 0]
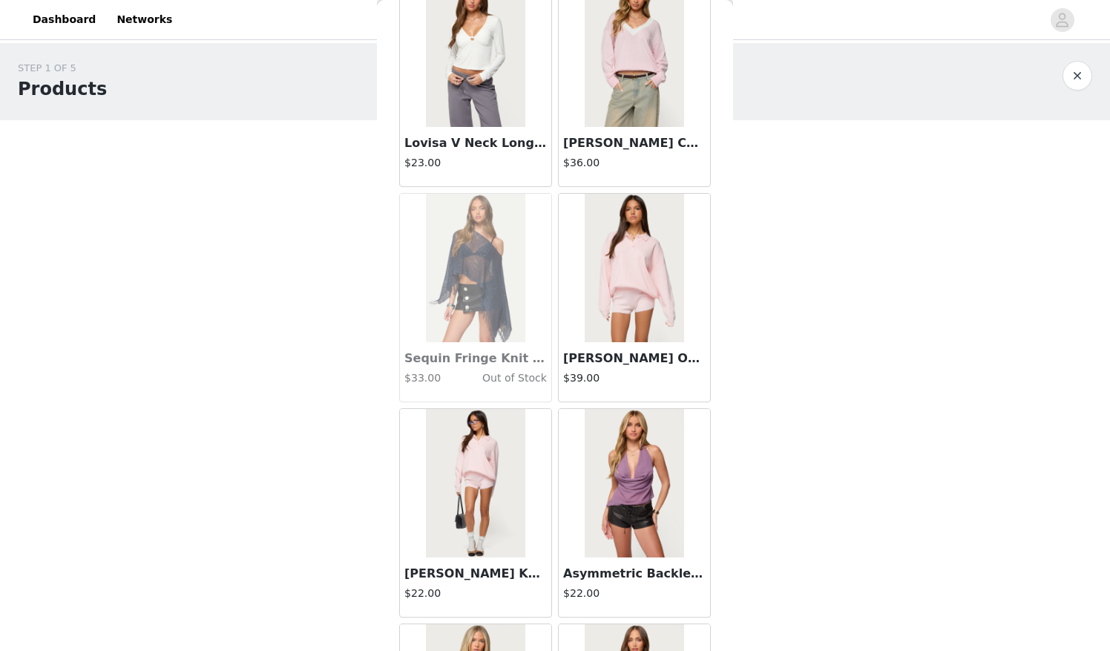
scroll to position [20941, 0]
